Goal: Task Accomplishment & Management: Manage account settings

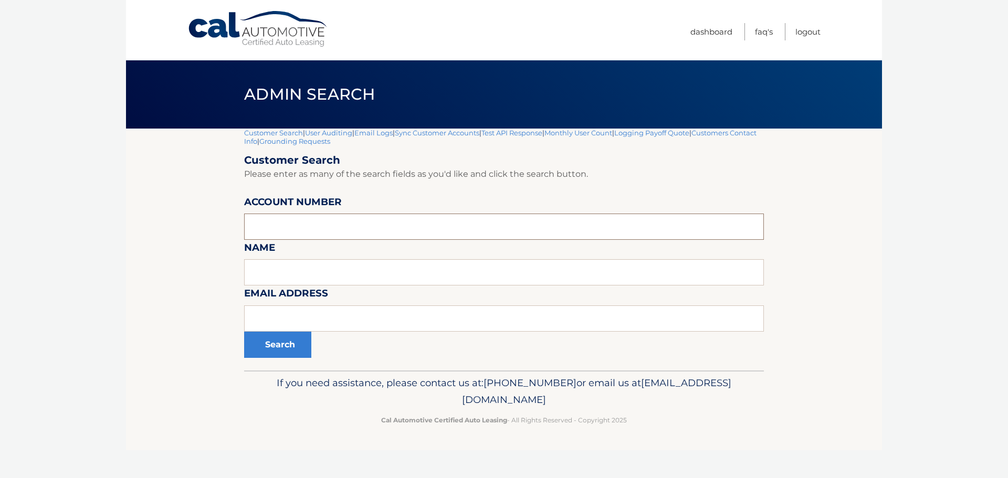
click at [297, 229] on input "text" at bounding box center [504, 227] width 520 height 26
type input "44455995395"
click at [276, 347] on button "Search" at bounding box center [277, 345] width 67 height 26
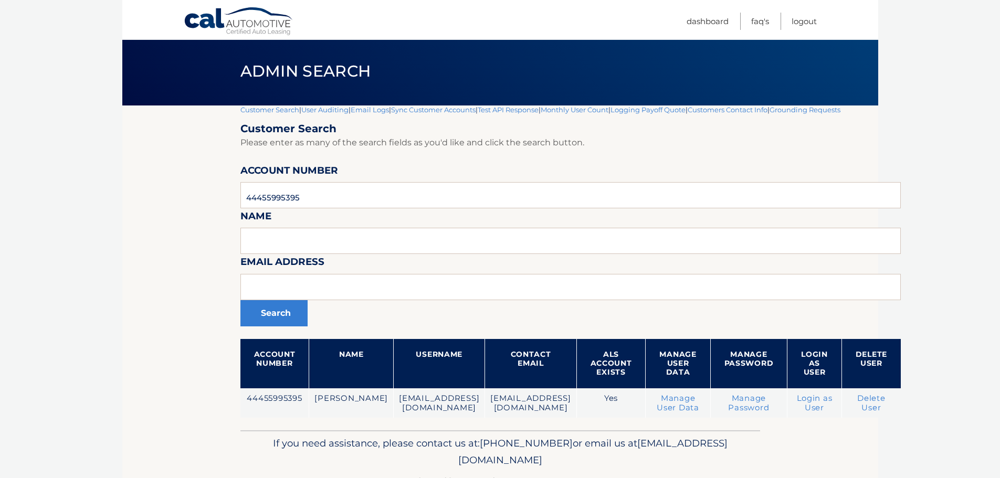
scroll to position [55, 0]
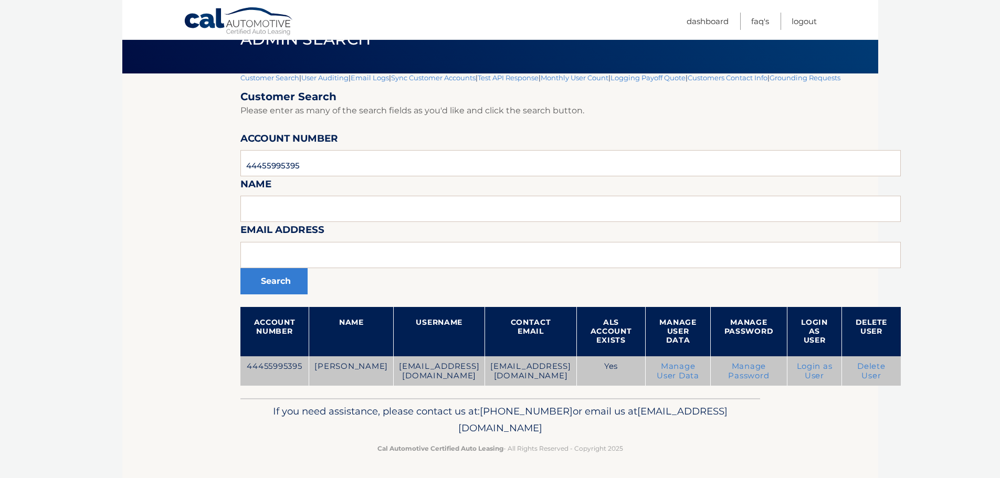
click at [758, 373] on link "Manage Password" at bounding box center [748, 371] width 41 height 19
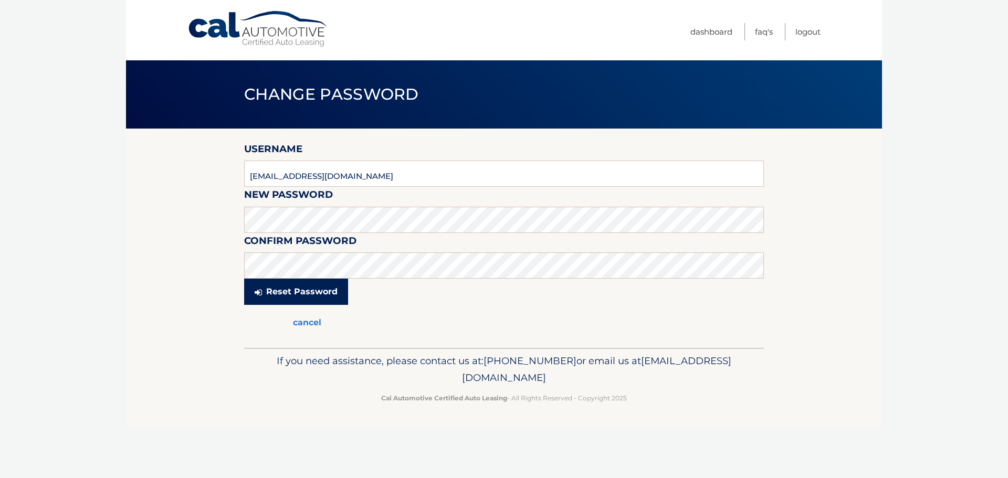
click at [282, 294] on button "Reset Password" at bounding box center [296, 292] width 104 height 26
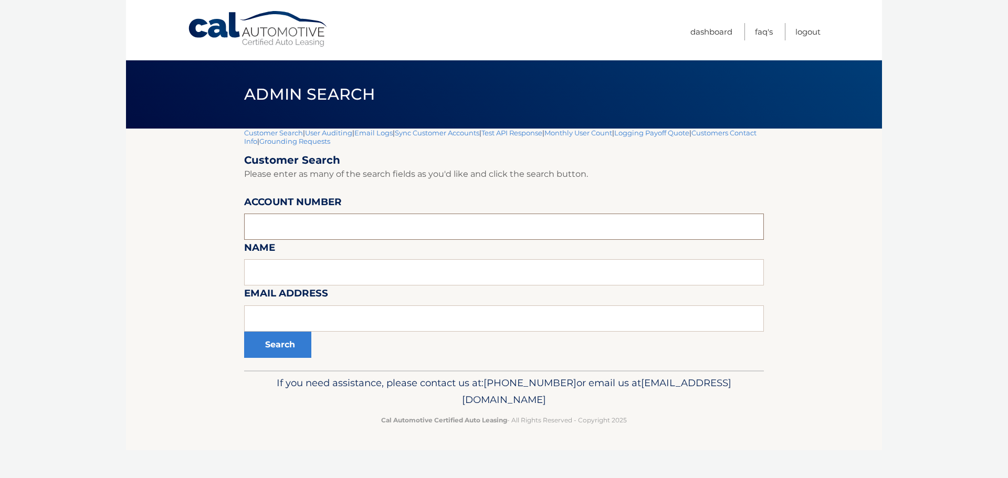
paste input "44455995395"
type input "44455995395"
click at [277, 350] on button "Search" at bounding box center [277, 345] width 67 height 26
